Goal: Information Seeking & Learning: Learn about a topic

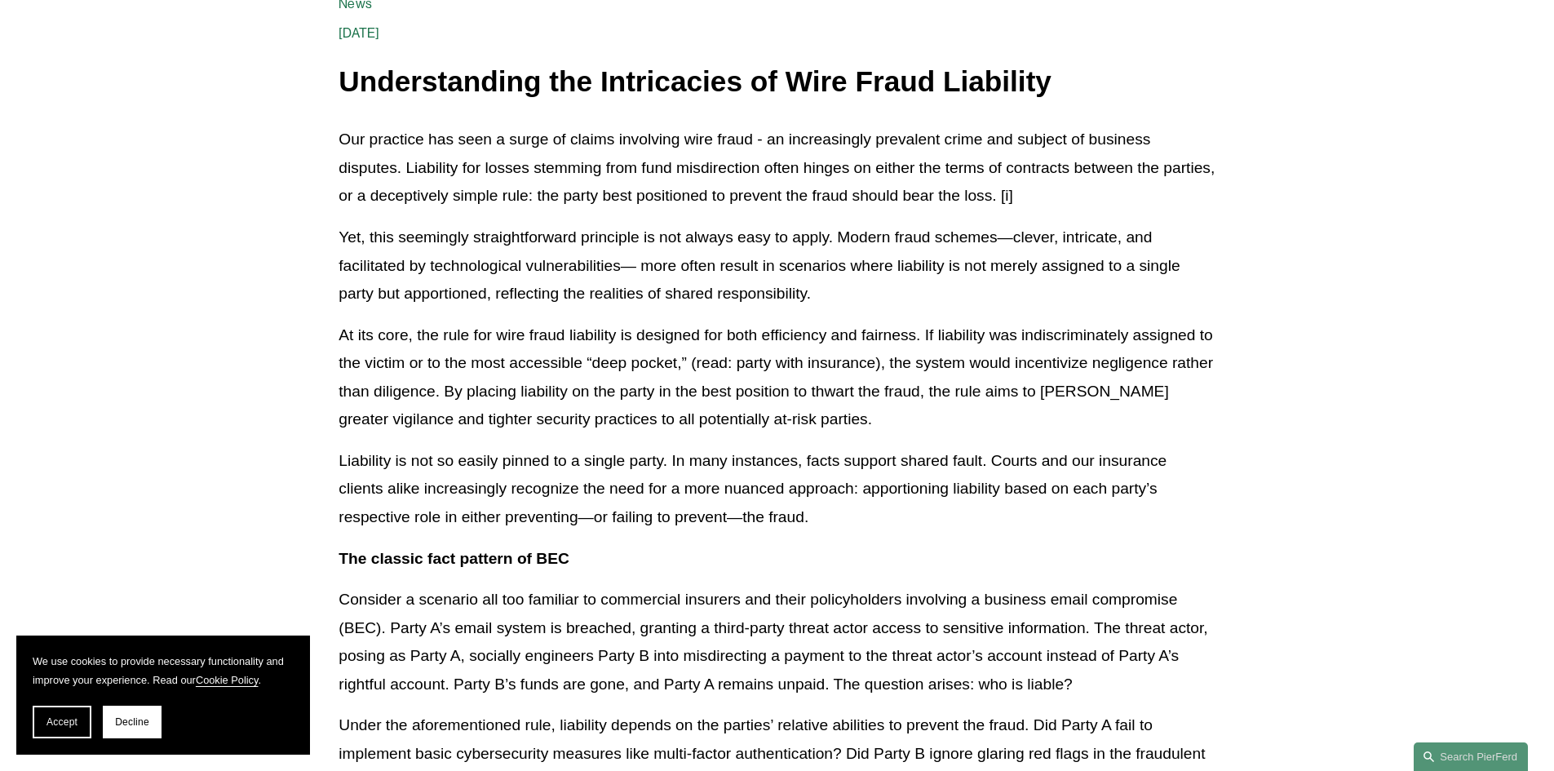
scroll to position [103, 0]
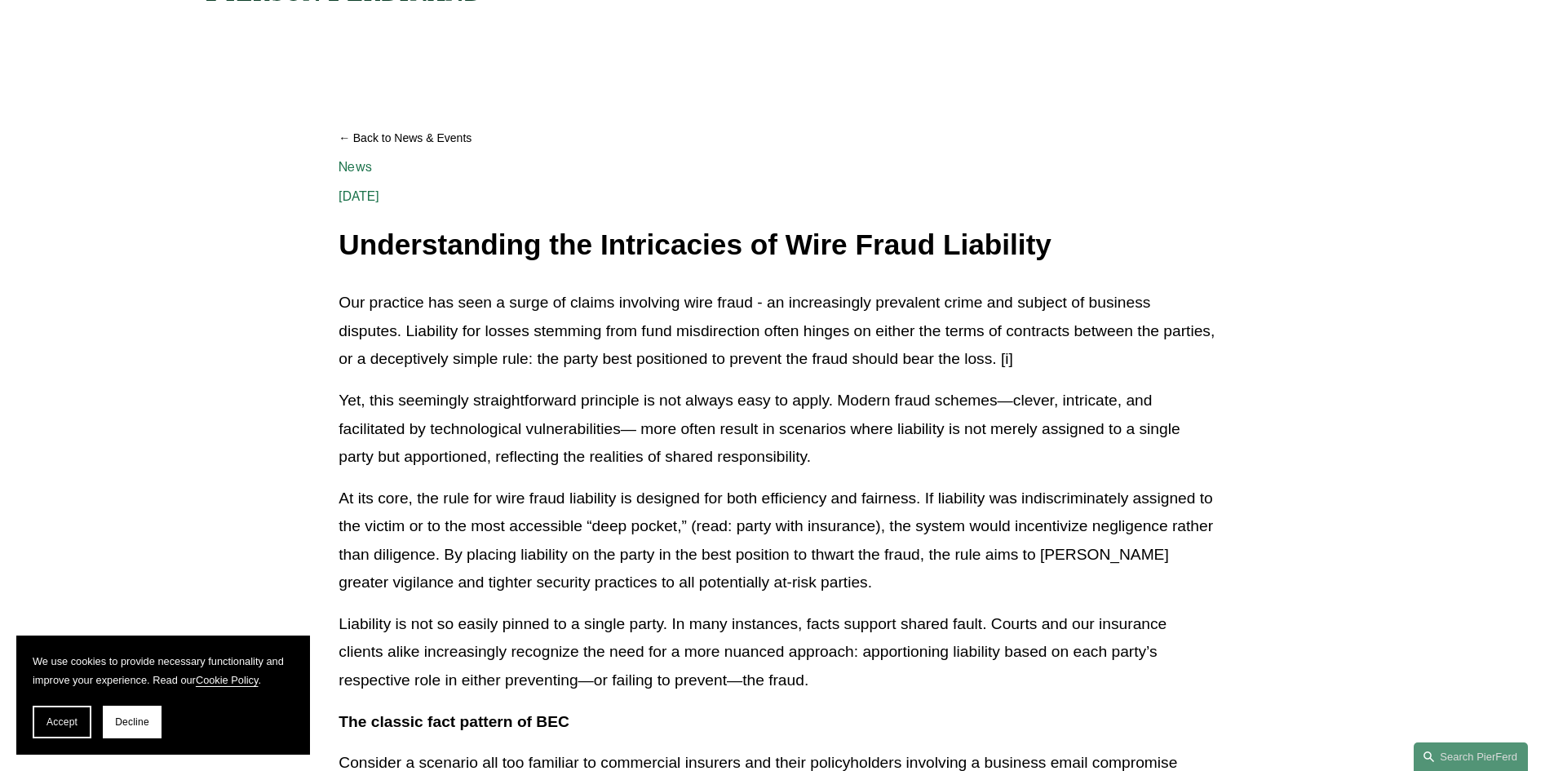
click at [777, 348] on p "Our practice has seen a surge of claims involving wire fraud - an increasingly …" at bounding box center [777, 331] width 876 height 85
click at [778, 337] on p "Our practice has seen a surge of claims involving wire fraud - an increasingly …" at bounding box center [777, 331] width 876 height 85
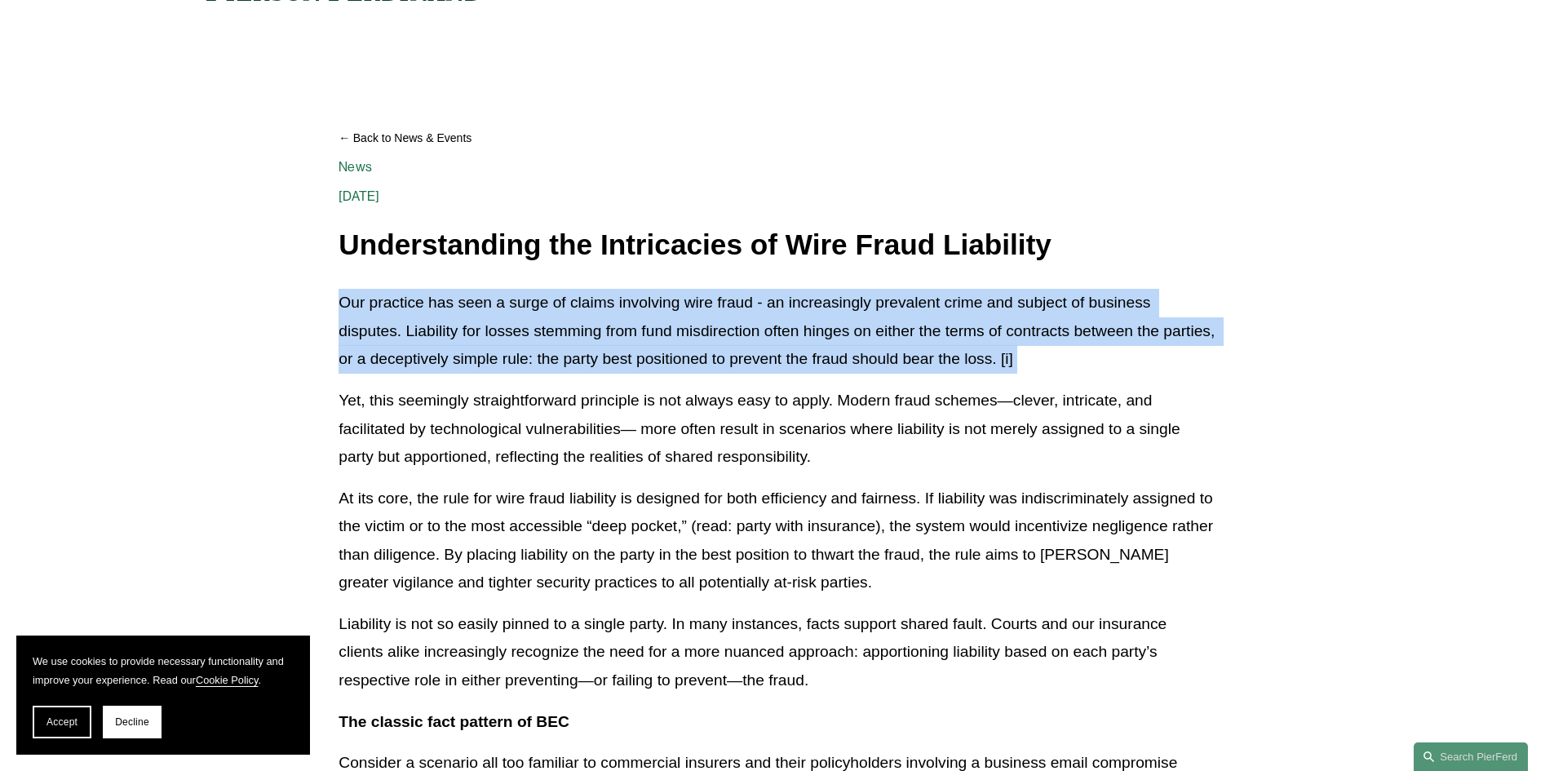
click at [778, 337] on p "Our practice has seen a surge of claims involving wire fraud - an increasingly …" at bounding box center [777, 331] width 876 height 85
click at [778, 331] on p "Our practice has seen a surge of claims involving wire fraud - an increasingly …" at bounding box center [777, 331] width 876 height 85
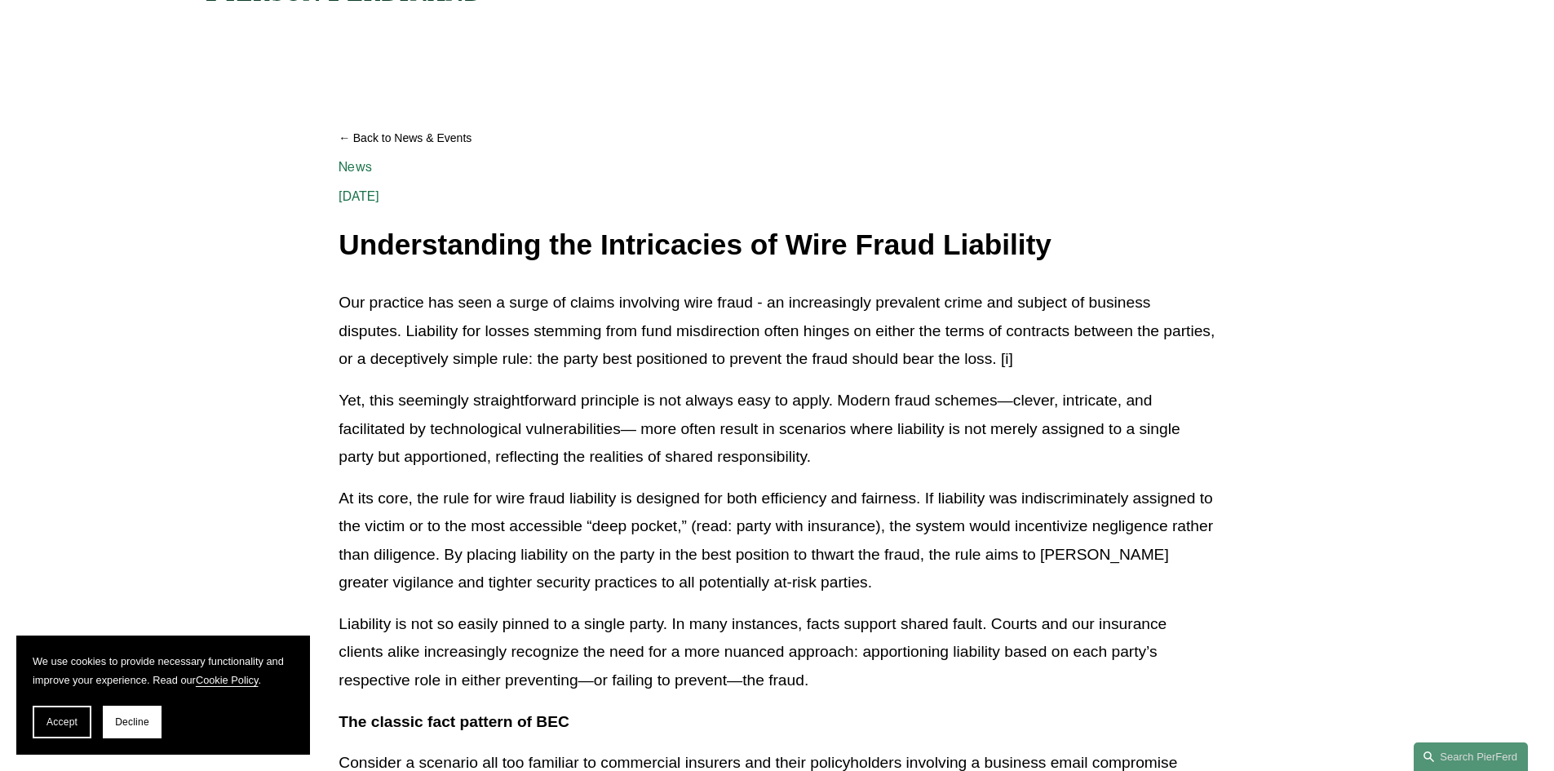
click at [769, 295] on p "Our practice has seen a surge of claims involving wire fraud - an increasingly …" at bounding box center [777, 331] width 876 height 85
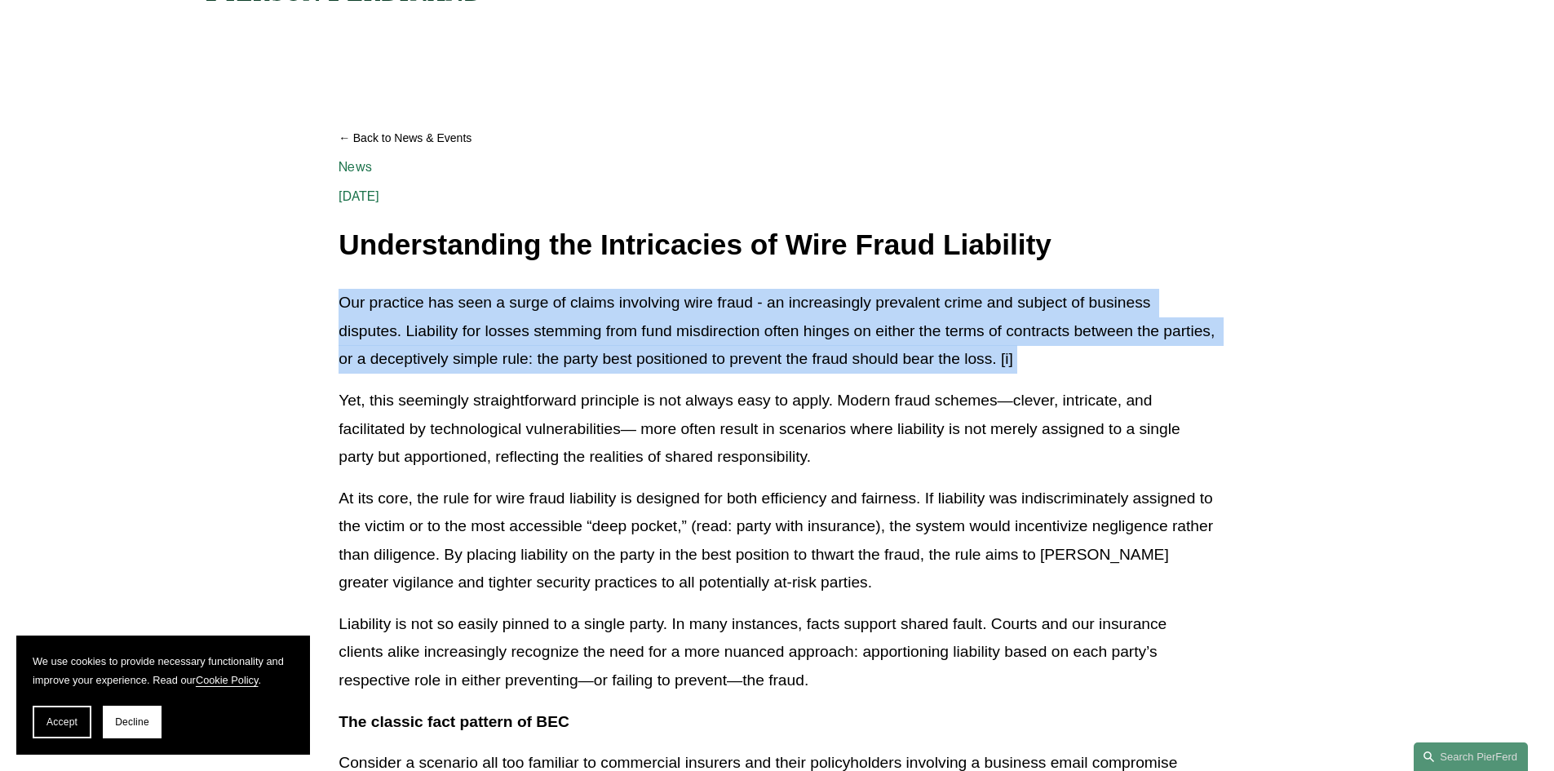
click at [769, 295] on p "Our practice has seen a surge of claims involving wire fraud - an increasingly …" at bounding box center [777, 331] width 876 height 85
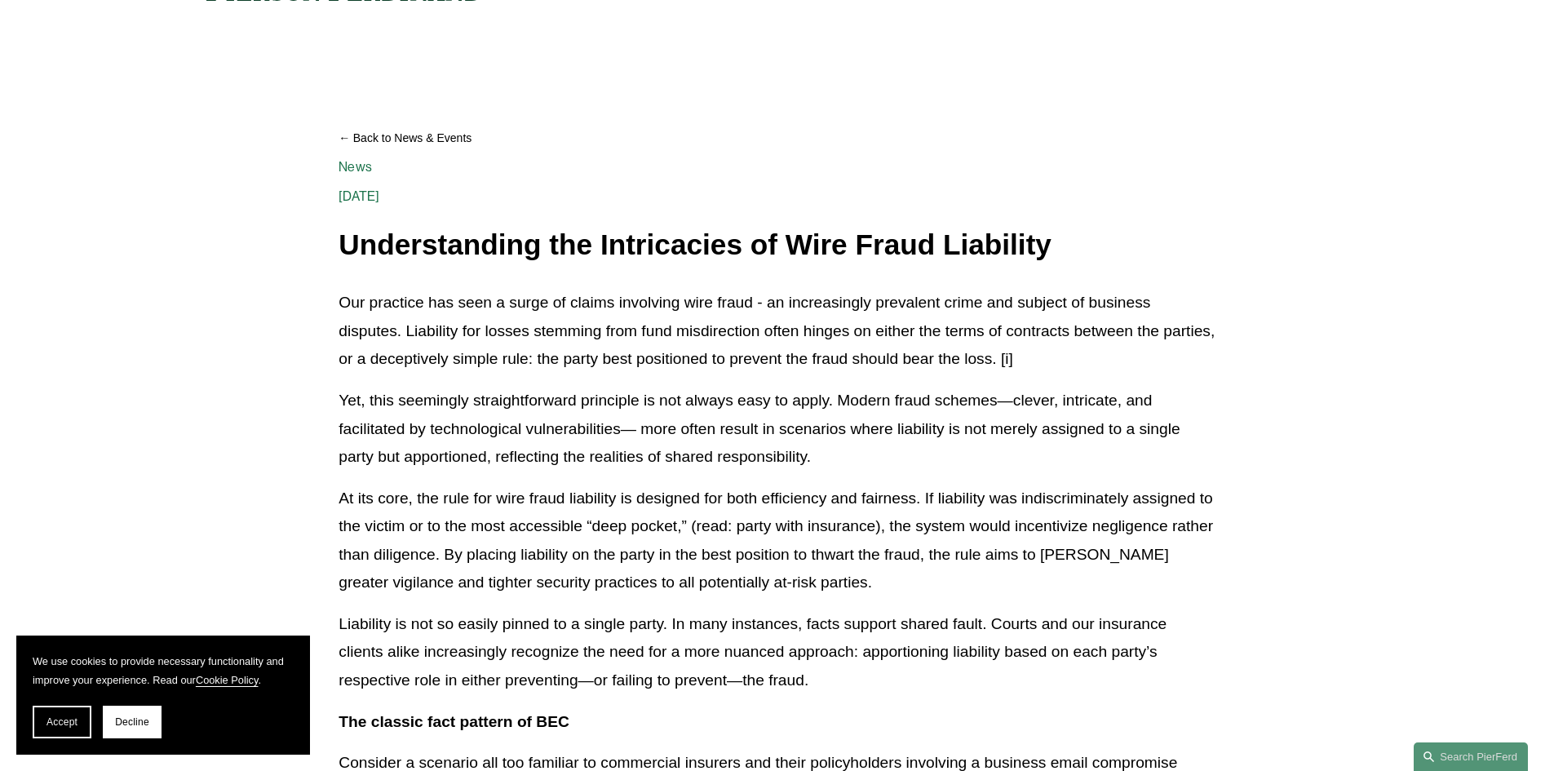
scroll to position [266, 0]
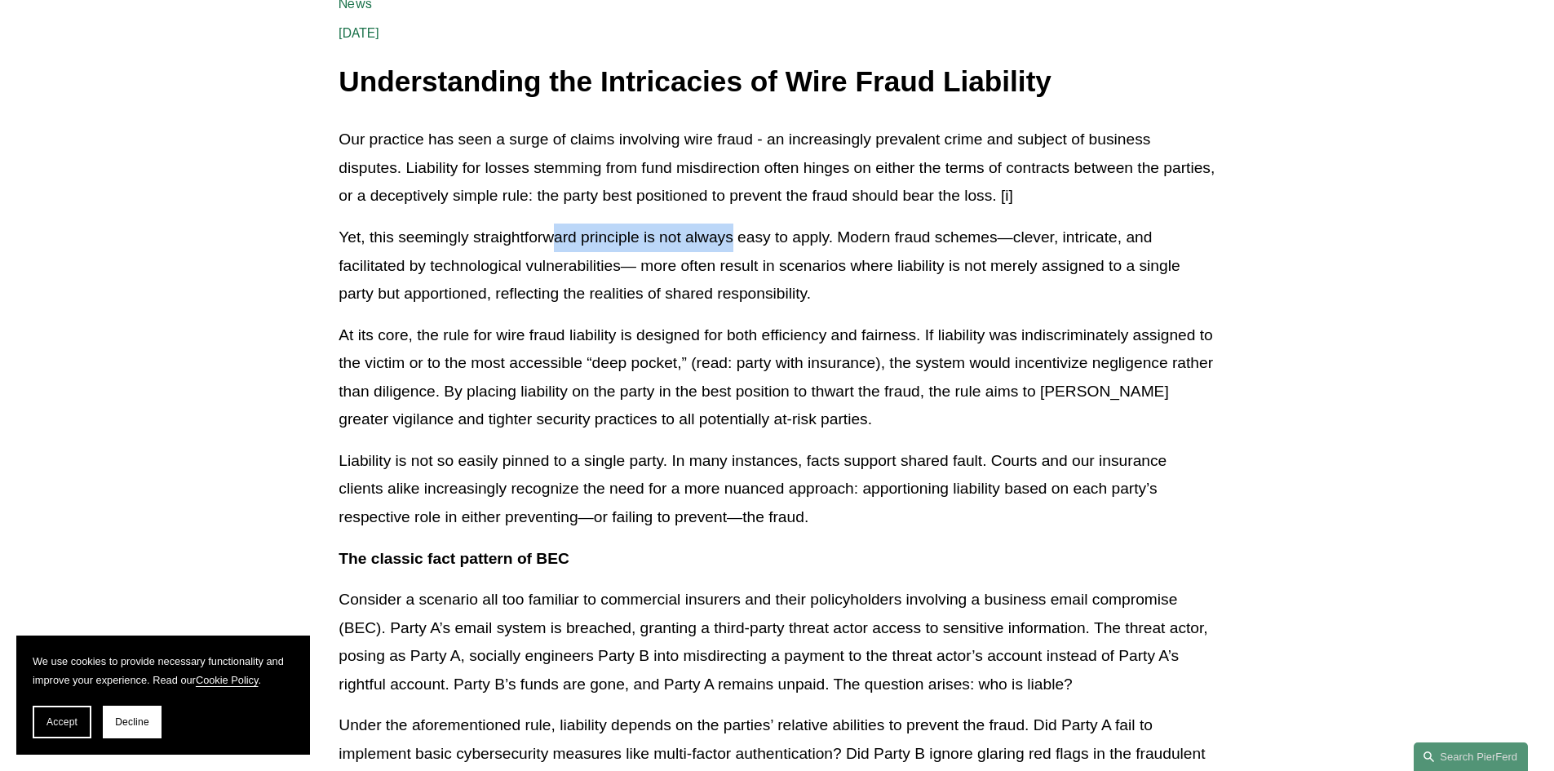
drag, startPoint x: 555, startPoint y: 244, endPoint x: 738, endPoint y: 236, distance: 183.7
click at [738, 236] on p "Yet, this seemingly straightforward principle is not always easy to apply. Mode…" at bounding box center [777, 266] width 876 height 85
click at [692, 262] on p "Yet, this seemingly straightforward principle is not always easy to apply. Mode…" at bounding box center [777, 266] width 876 height 85
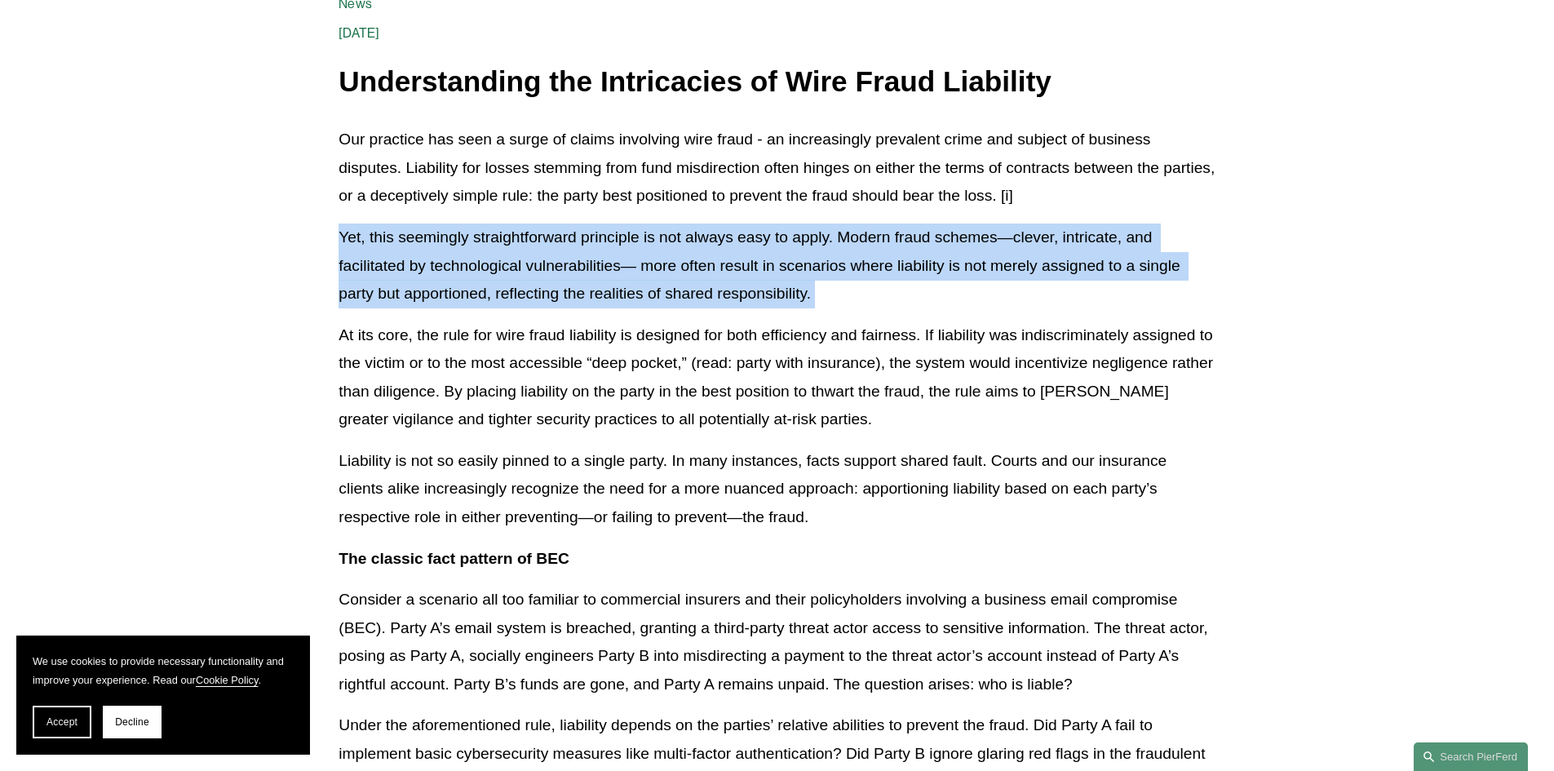
click at [692, 262] on p "Yet, this seemingly straightforward principle is not always easy to apply. Mode…" at bounding box center [777, 266] width 876 height 85
click at [692, 261] on p "Yet, this seemingly straightforward principle is not always easy to apply. Mode…" at bounding box center [777, 266] width 876 height 85
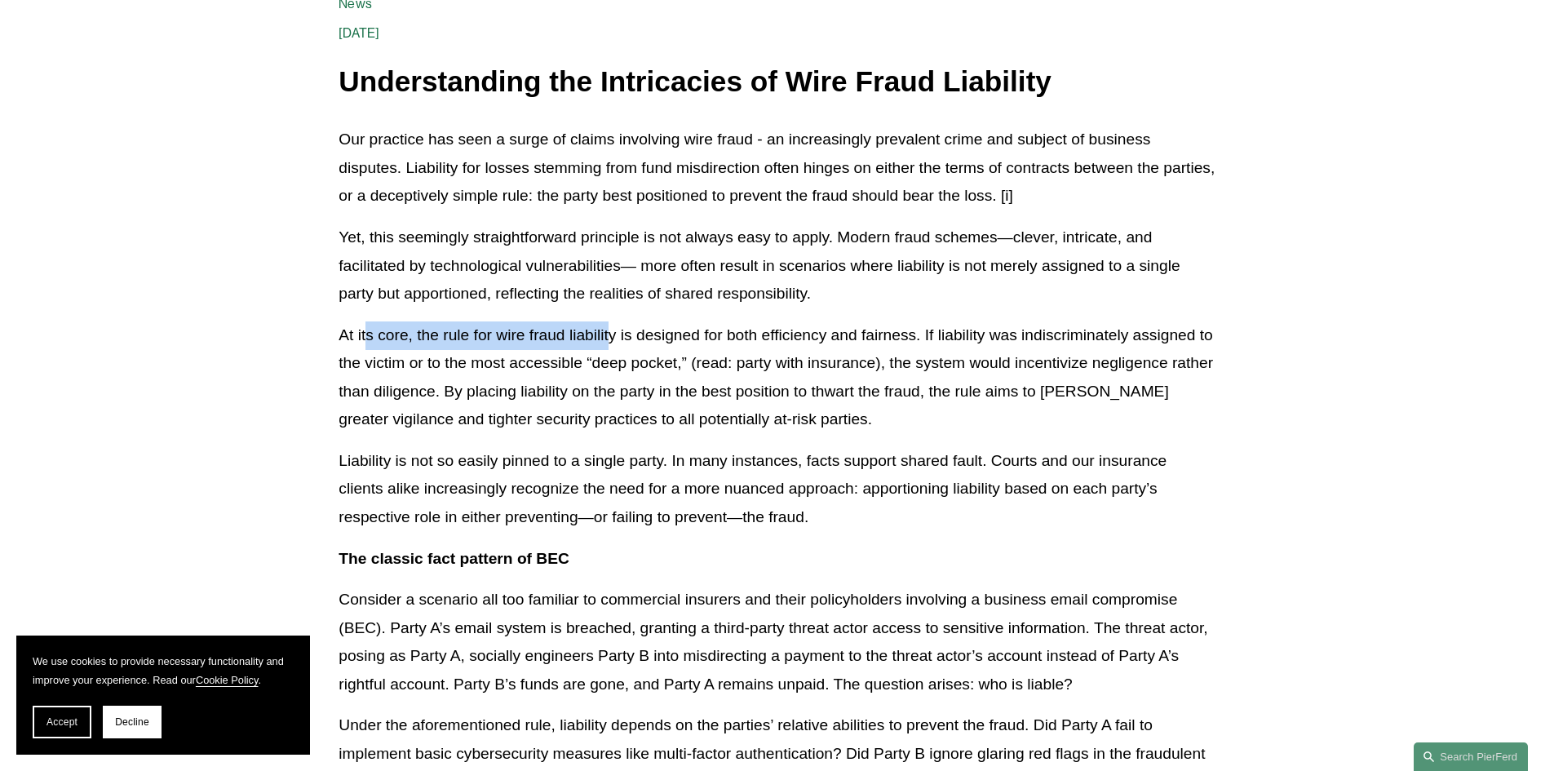
drag, startPoint x: 366, startPoint y: 330, endPoint x: 608, endPoint y: 329, distance: 241.5
click at [608, 329] on p "At its core, the rule for wire fraud liability is designed for both efficiency …" at bounding box center [777, 377] width 876 height 113
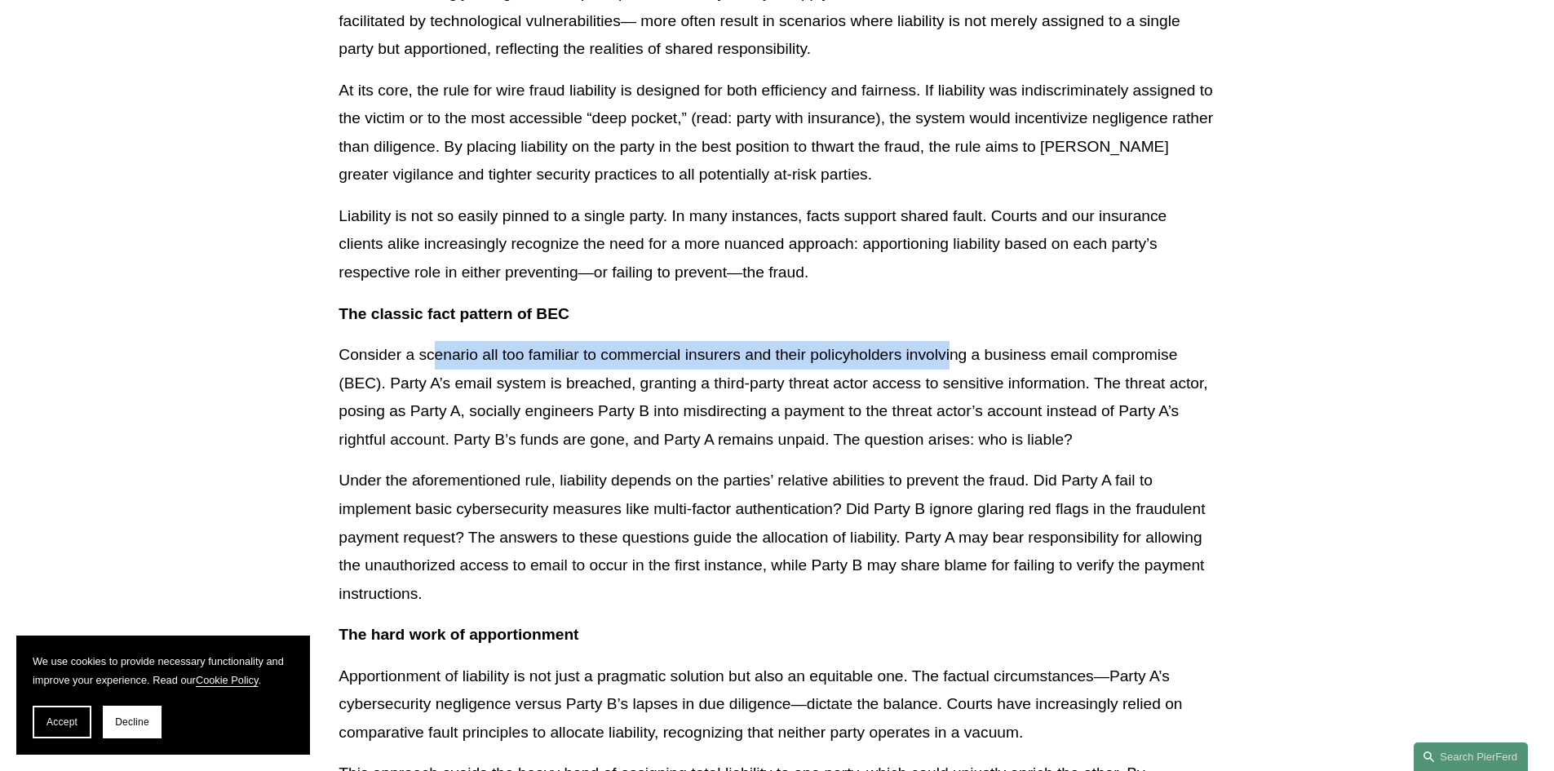
drag, startPoint x: 517, startPoint y: 345, endPoint x: 956, endPoint y: 357, distance: 439.1
click at [956, 357] on p "Consider a scenario all too familiar to commercial insurers and their policyhol…" at bounding box center [777, 397] width 876 height 113
click at [955, 360] on p "Consider a scenario all too familiar to commercial insurers and their policyhol…" at bounding box center [777, 397] width 876 height 113
click at [943, 361] on p "Consider a scenario all too familiar to commercial insurers and their policyhol…" at bounding box center [777, 397] width 876 height 113
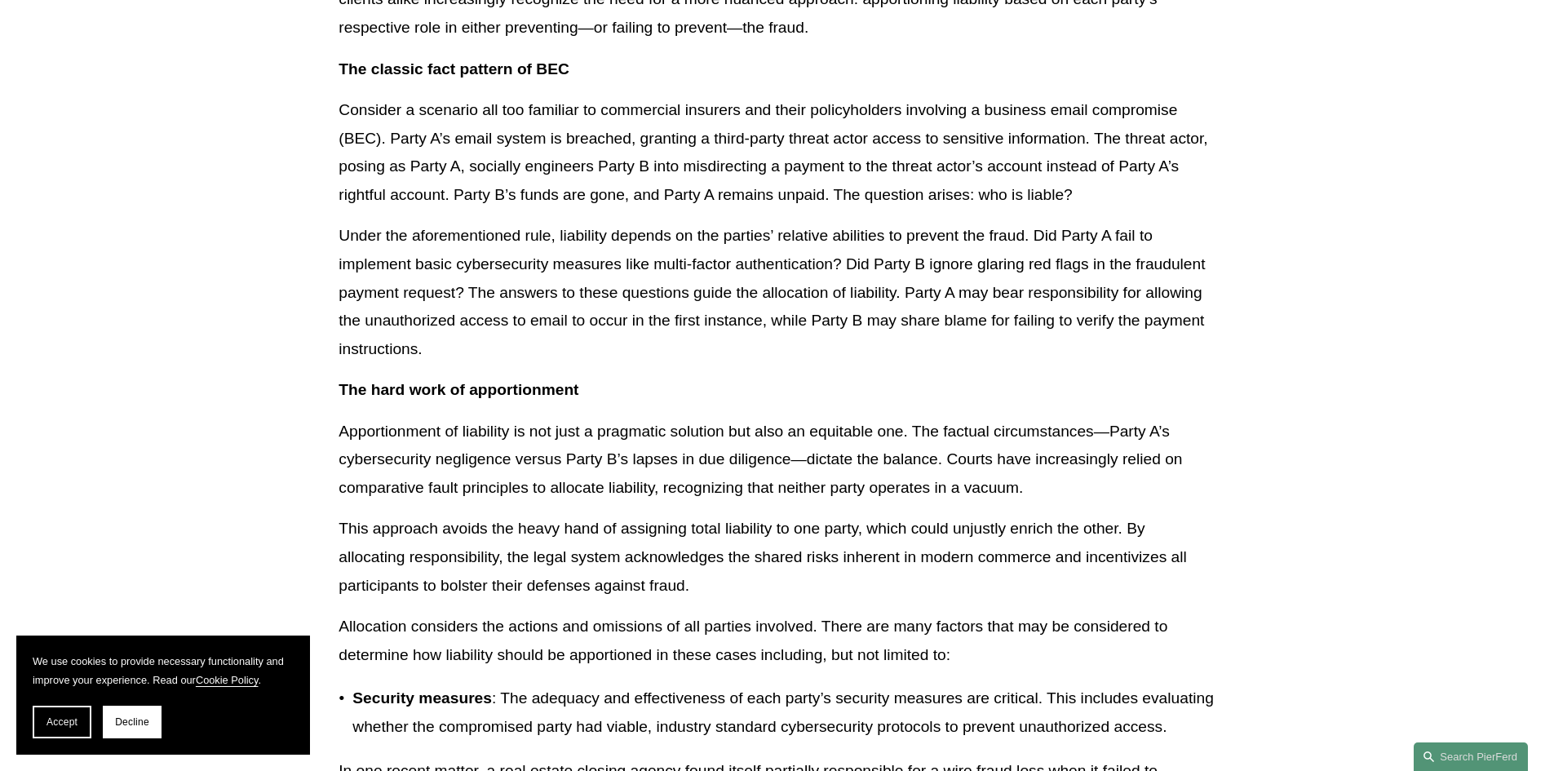
scroll to position [837, 0]
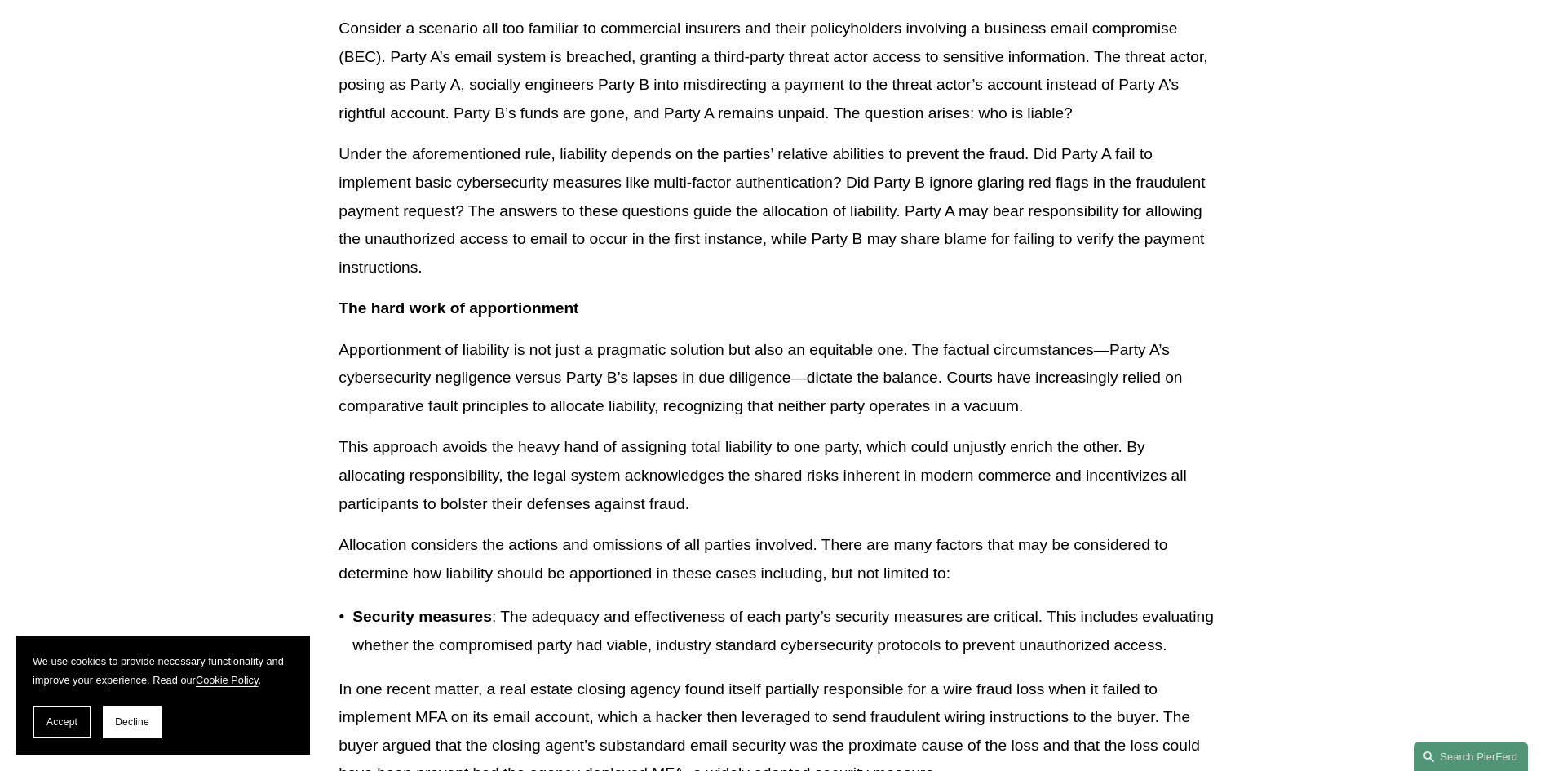
click at [589, 626] on p "Security measures : The adequacy and effectiveness of each party’s security mea…" at bounding box center [783, 631] width 862 height 56
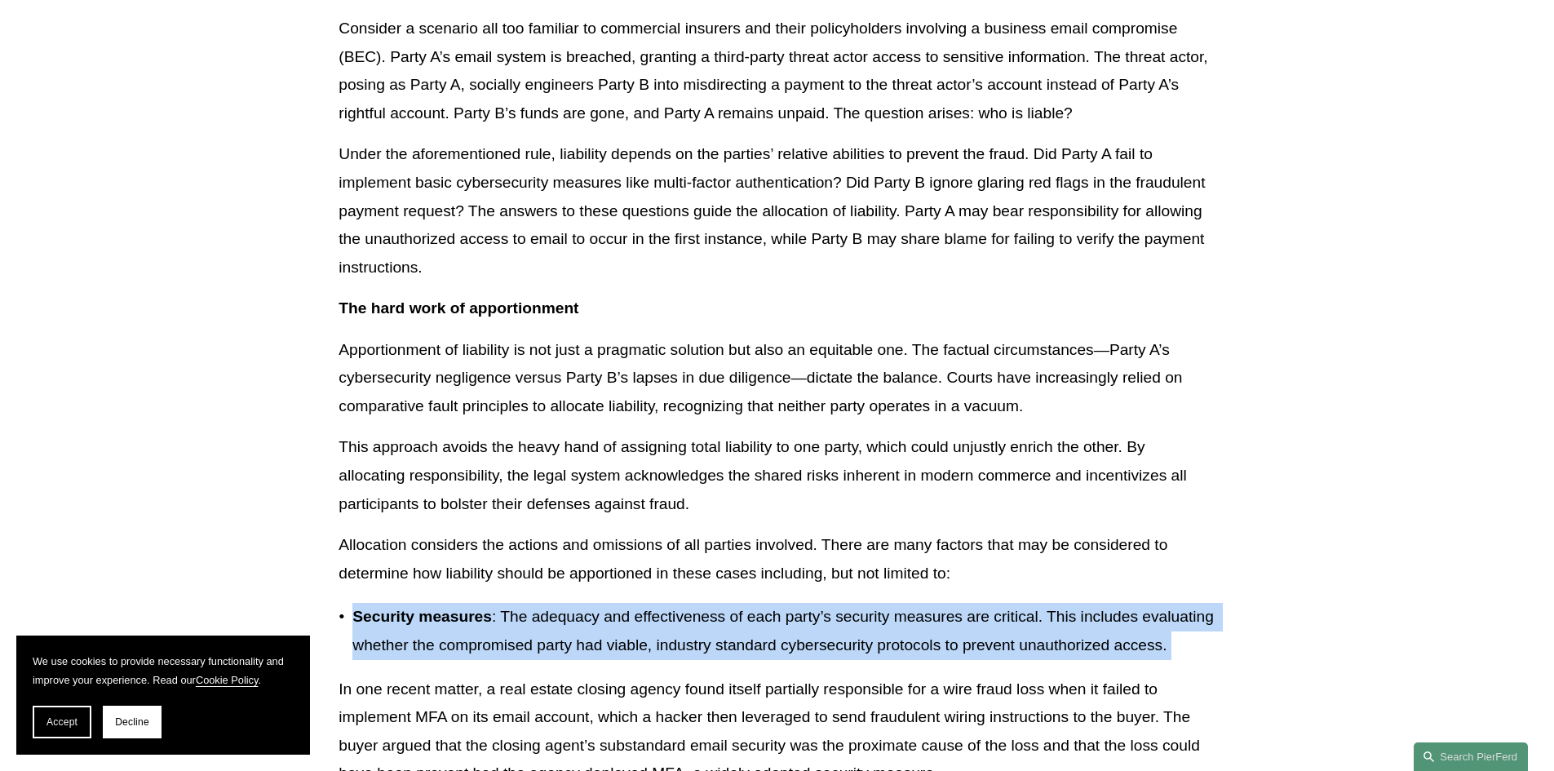
click at [589, 626] on p "Security measures : The adequacy and effectiveness of each party’s security mea…" at bounding box center [783, 631] width 862 height 56
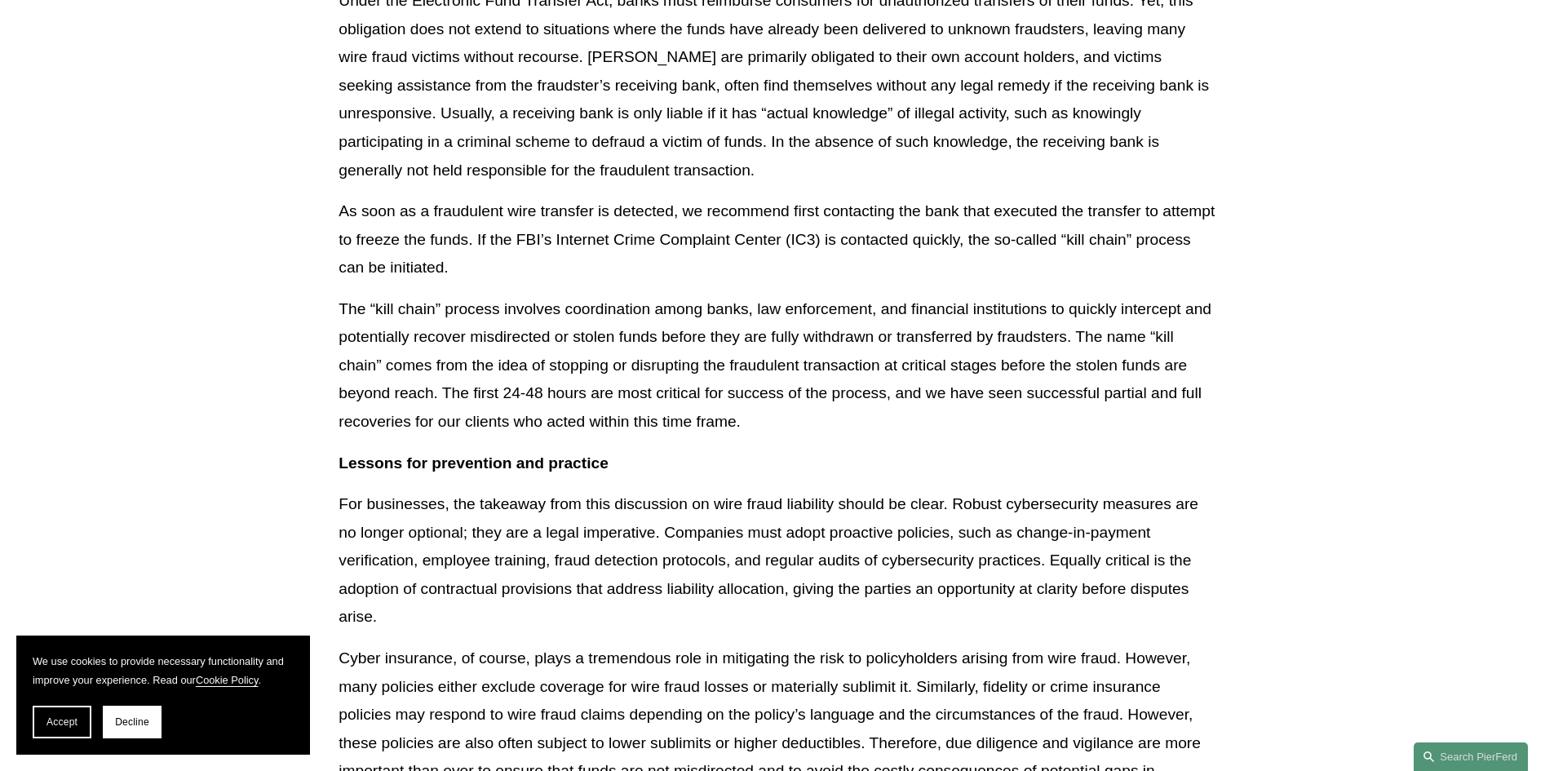
scroll to position [3611, 0]
